Goal: Information Seeking & Learning: Learn about a topic

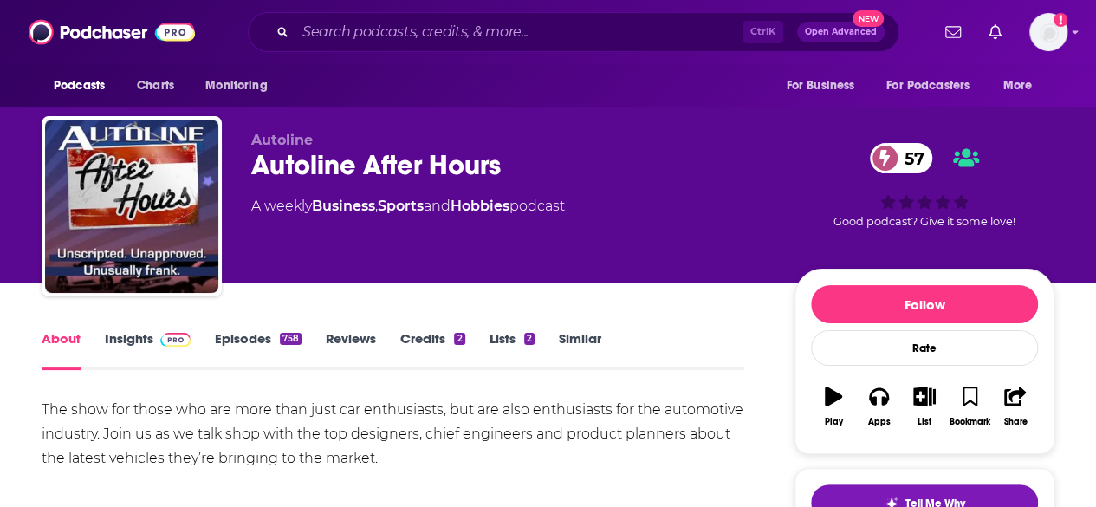
click at [144, 340] on link "Insights" at bounding box center [148, 350] width 86 height 40
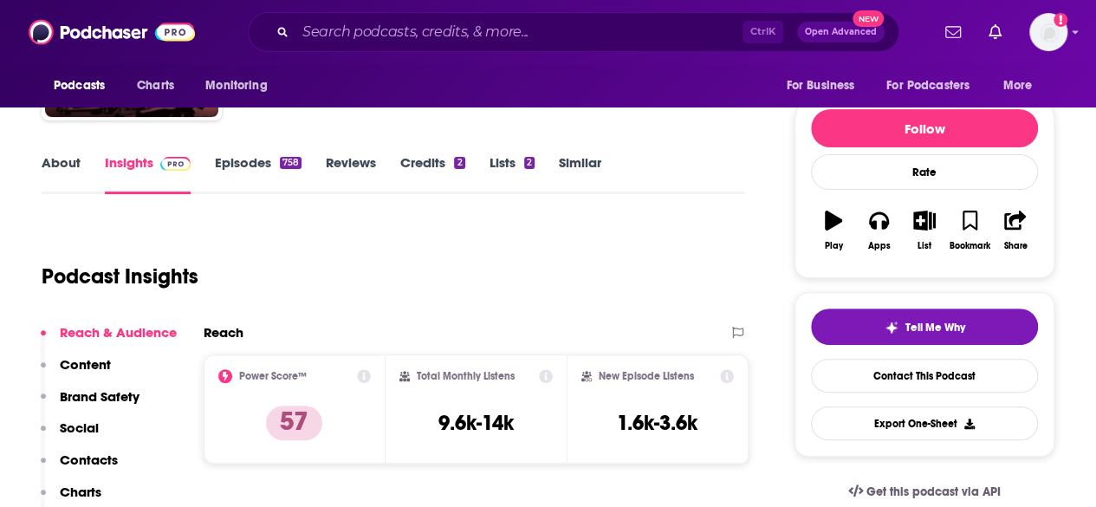
scroll to position [230, 0]
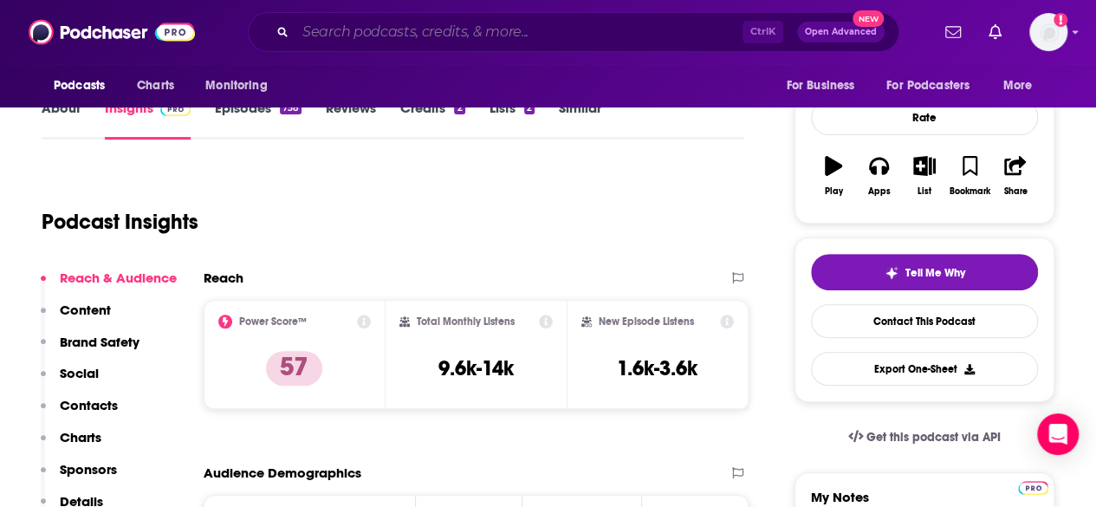
click at [381, 31] on input "Search podcasts, credits, & more..." at bounding box center [518, 32] width 447 height 28
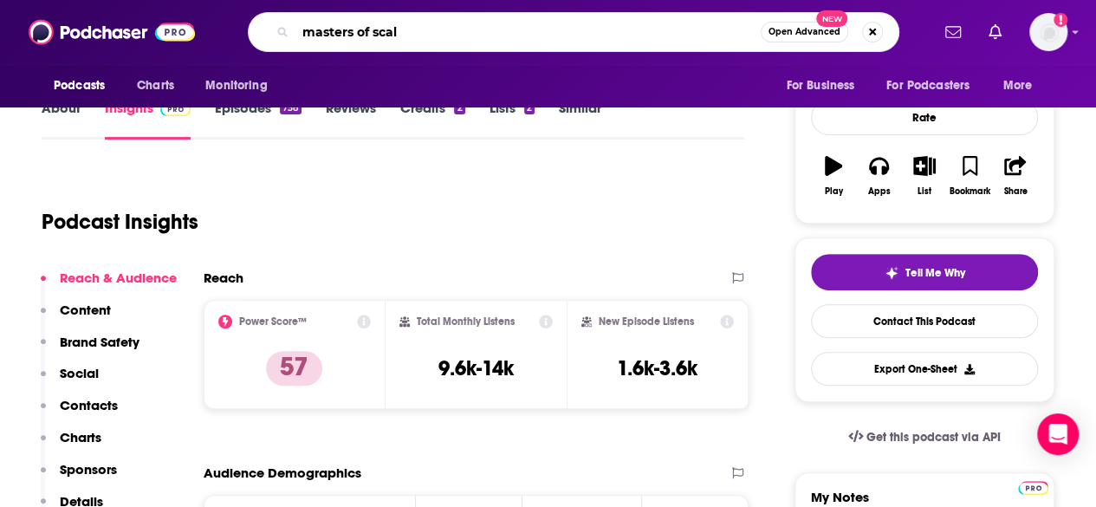
type input "masters of scale"
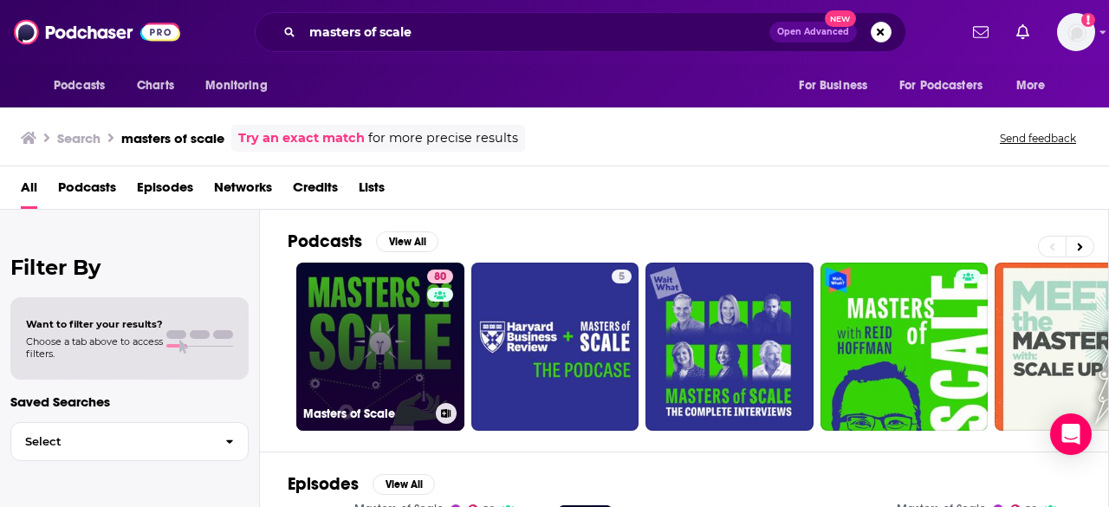
click at [387, 317] on link "80 Masters of Scale" at bounding box center [380, 346] width 168 height 168
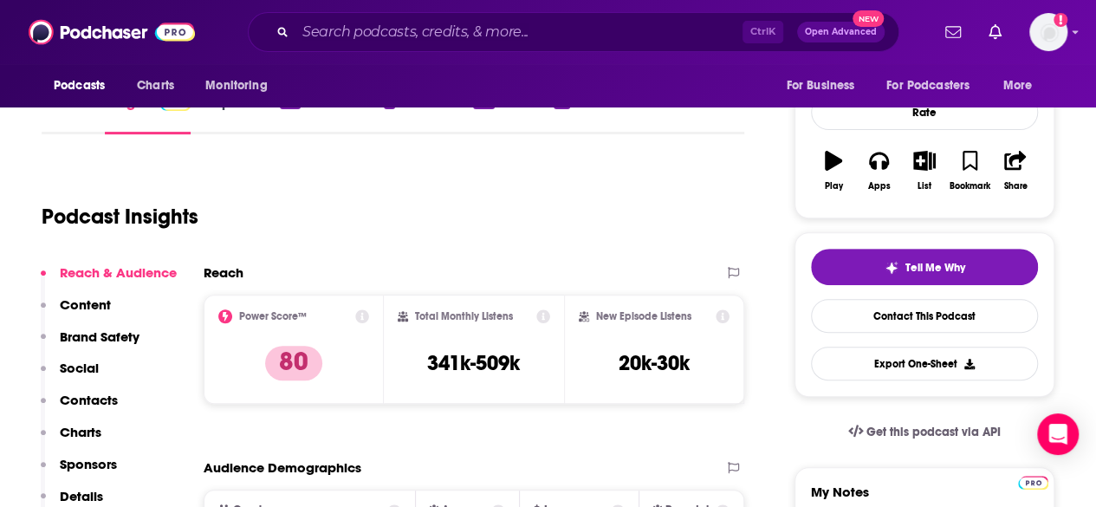
scroll to position [265, 0]
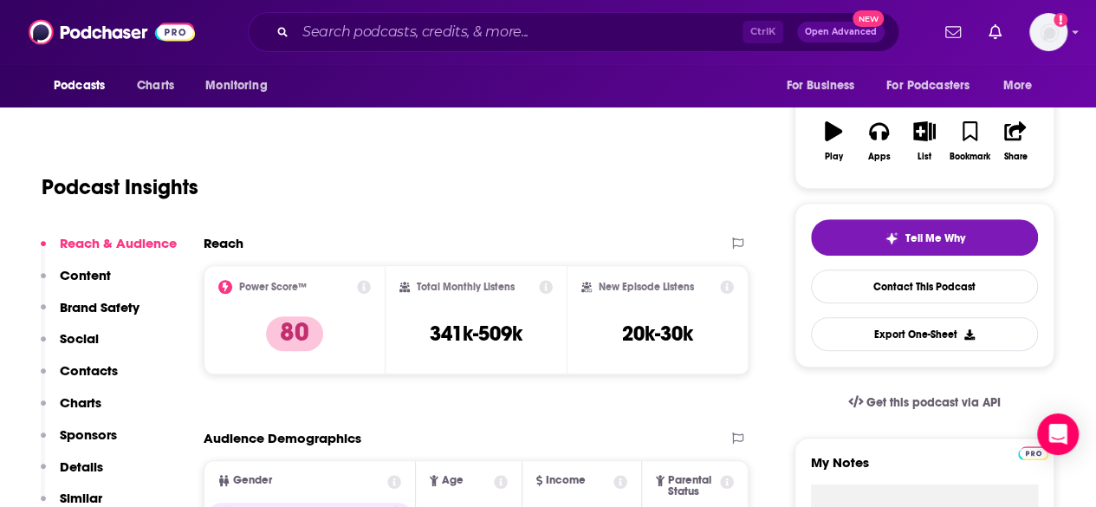
click at [280, 228] on div "Podcast Insights" at bounding box center [393, 184] width 702 height 102
